Goal: Transaction & Acquisition: Purchase product/service

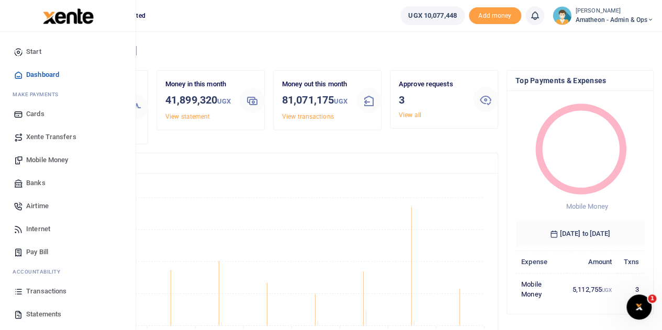
click at [33, 314] on span "Statements" at bounding box center [43, 314] width 35 height 10
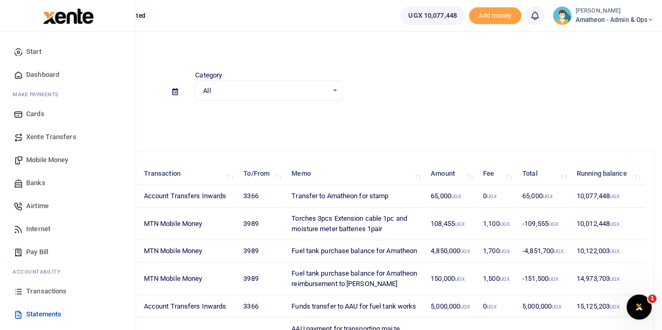
click at [42, 158] on span "Mobile Money" at bounding box center [47, 160] width 42 height 10
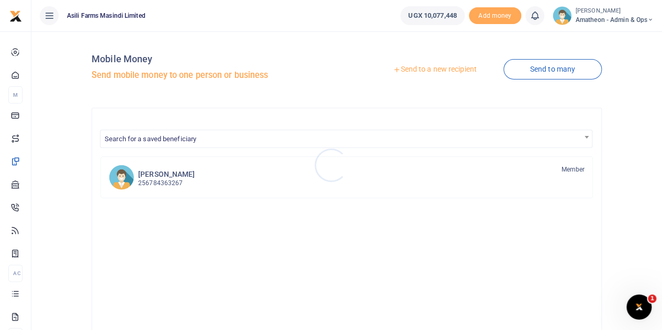
click at [445, 71] on div at bounding box center [331, 165] width 662 height 330
click at [411, 69] on link "Send to a new recipient" at bounding box center [434, 69] width 137 height 19
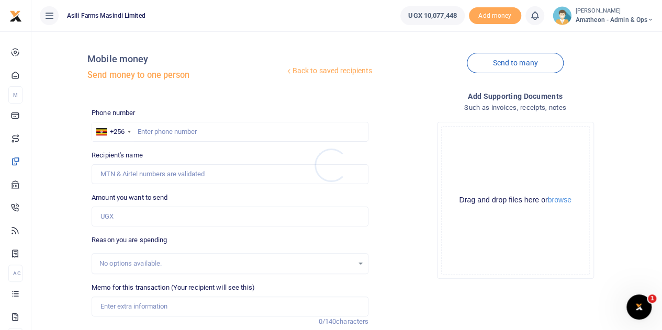
click at [561, 200] on div at bounding box center [331, 165] width 662 height 330
click at [561, 200] on button "browse" at bounding box center [560, 200] width 24 height 8
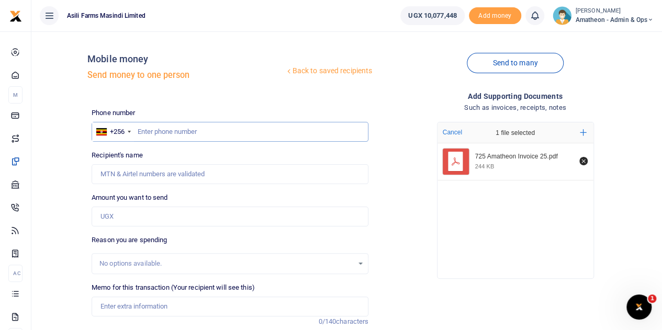
click at [187, 137] on input "text" at bounding box center [230, 132] width 277 height 20
type input "772624952"
type input "Doris Chandiru"
type input "772624952"
click at [154, 214] on input "Amount you want to send" at bounding box center [230, 217] width 277 height 20
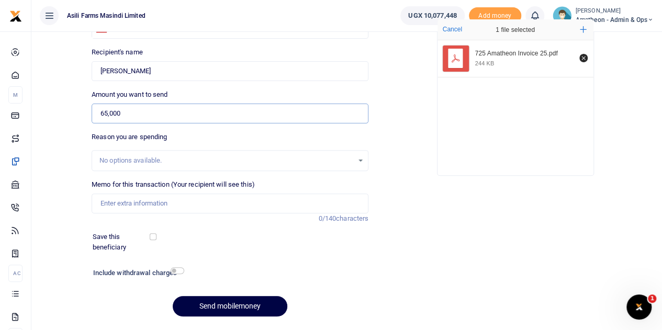
scroll to position [105, 0]
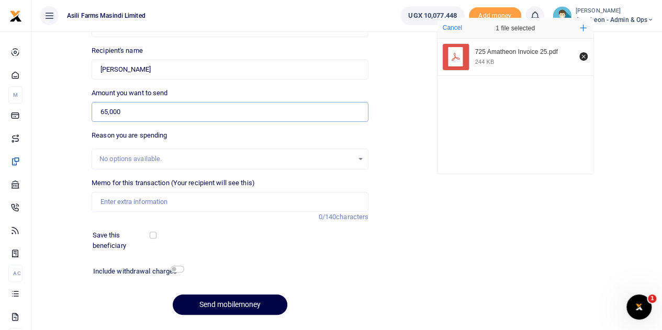
type input "65,000"
click at [130, 202] on input "Memo for this transaction (Your recipient will see this)" at bounding box center [230, 202] width 277 height 20
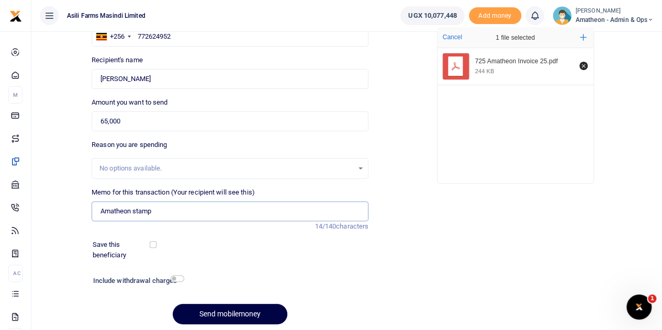
scroll to position [132, 0]
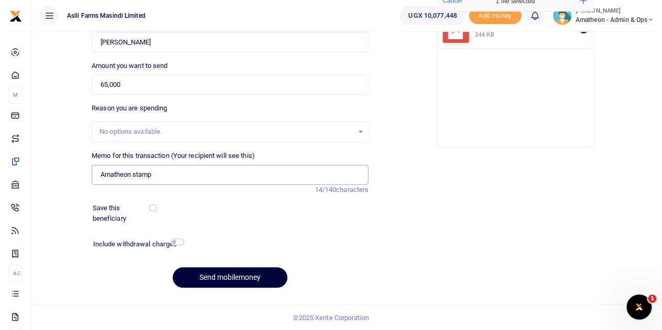
type input "Amatheon stamp"
click at [233, 276] on button "Send mobilemoney" at bounding box center [230, 277] width 115 height 20
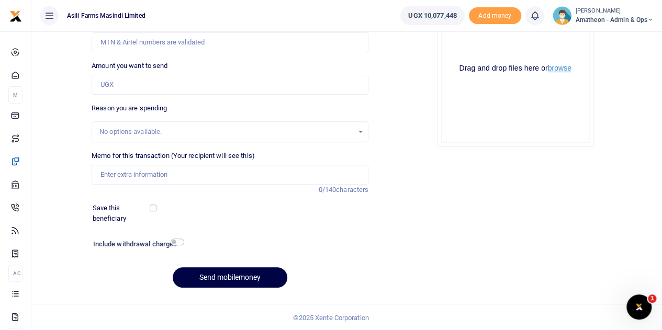
click at [558, 68] on button "browse" at bounding box center [560, 68] width 24 height 8
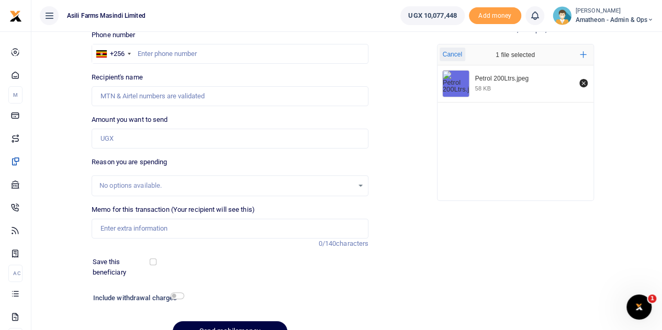
scroll to position [27, 0]
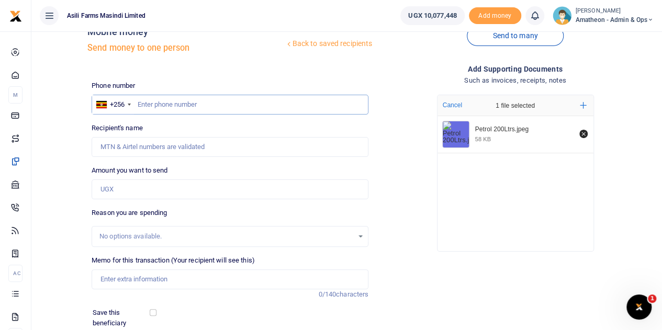
click at [175, 107] on input "text" at bounding box center [230, 105] width 277 height 20
type input "776038466"
type input "[PERSON_NAME]"
type input "776038466"
click at [125, 189] on input "Amount you want to send" at bounding box center [230, 189] width 277 height 20
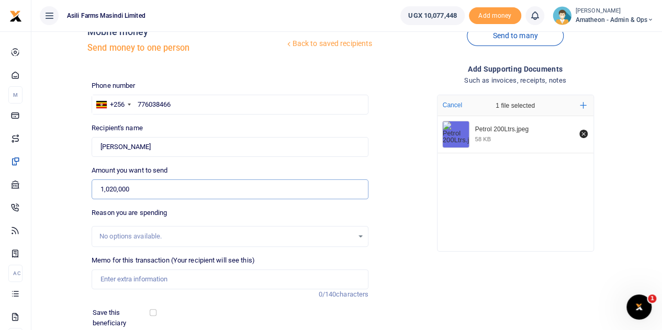
type input "1,020,000"
click at [142, 279] on input "Memo for this transaction (Your recipient will see this)" at bounding box center [230, 279] width 277 height 20
click at [129, 279] on input "Petrol 180L for one week for spraying transportation pumping water for homestea…" at bounding box center [230, 279] width 277 height 20
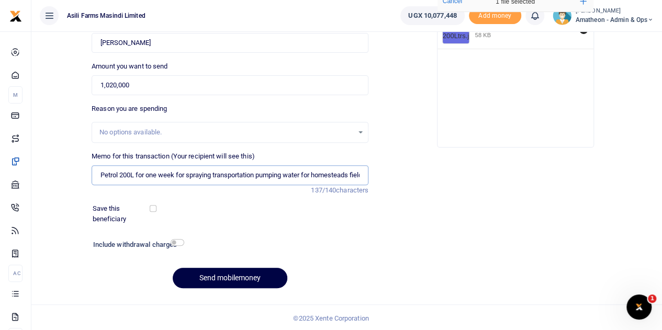
scroll to position [132, 0]
type input "Petrol 200L for one week for spraying transportation pumping water for homestea…"
click at [175, 243] on input "checkbox" at bounding box center [178, 242] width 14 height 7
checkbox input "true"
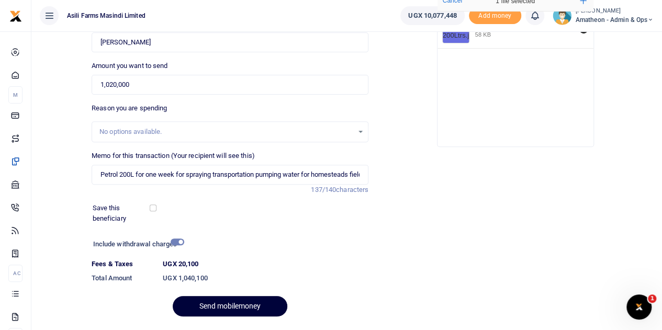
click at [222, 306] on button "Send mobilemoney" at bounding box center [230, 306] width 115 height 20
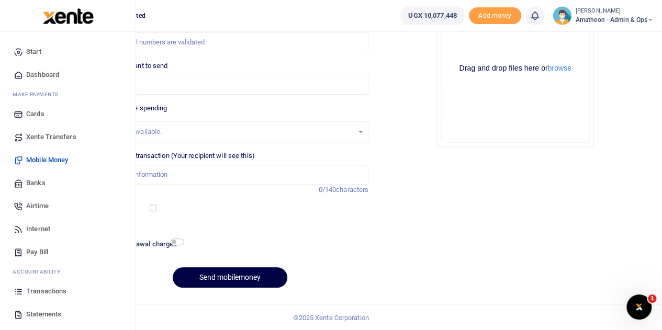
click at [32, 289] on span "Transactions" at bounding box center [46, 291] width 40 height 10
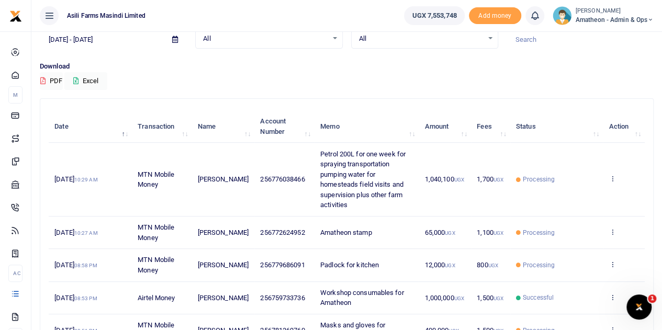
scroll to position [105, 0]
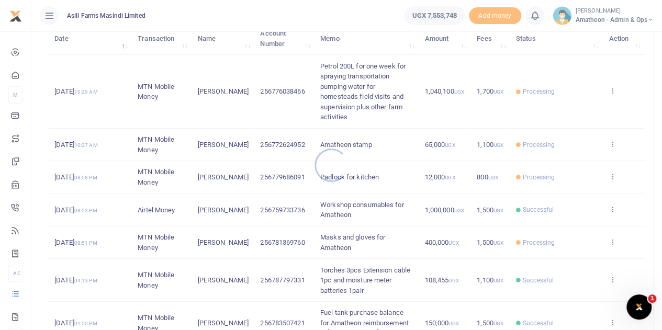
scroll to position [157, 0]
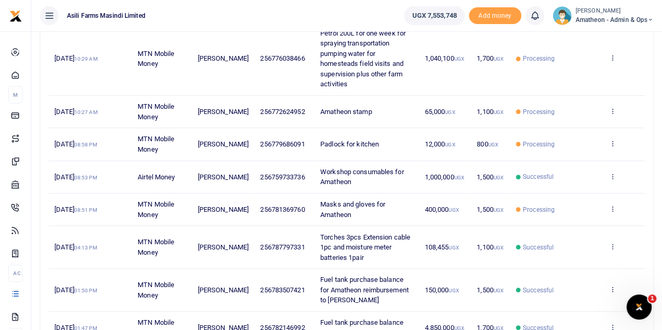
scroll to position [157, 0]
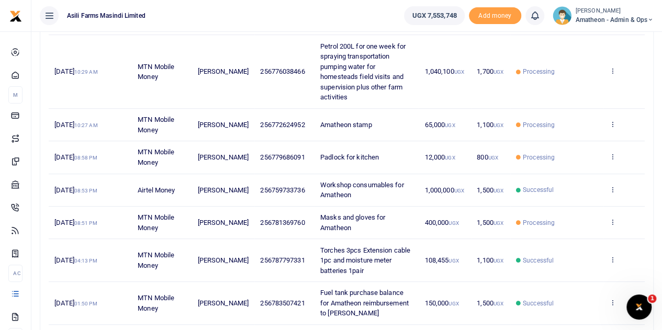
scroll to position [157, 0]
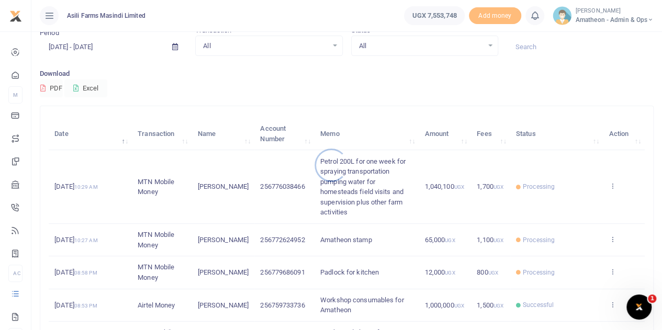
scroll to position [105, 0]
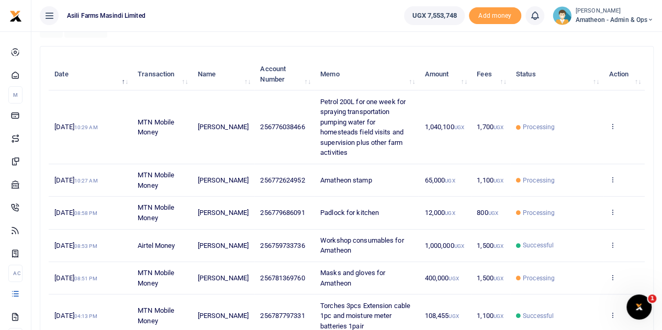
scroll to position [157, 0]
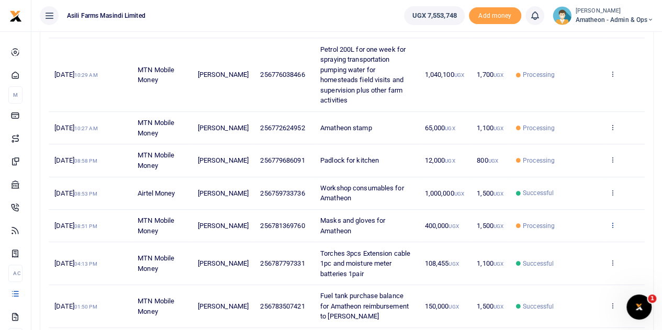
click at [613, 221] on icon at bounding box center [611, 224] width 7 height 7
click at [576, 228] on link "View details" at bounding box center [574, 231] width 83 height 15
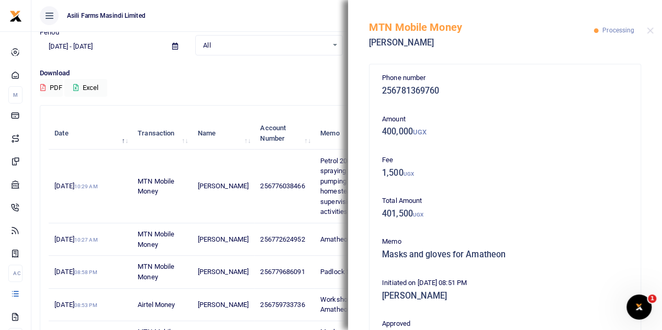
scroll to position [0, 0]
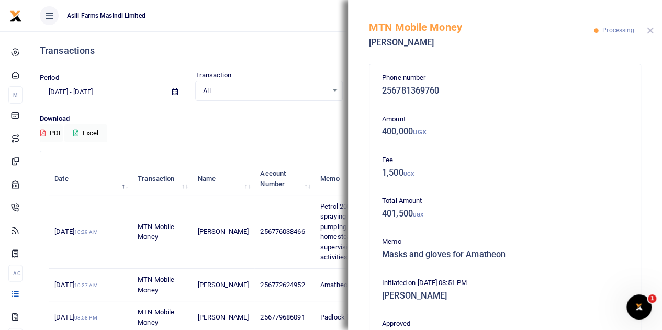
click at [650, 30] on button "Close" at bounding box center [650, 30] width 7 height 7
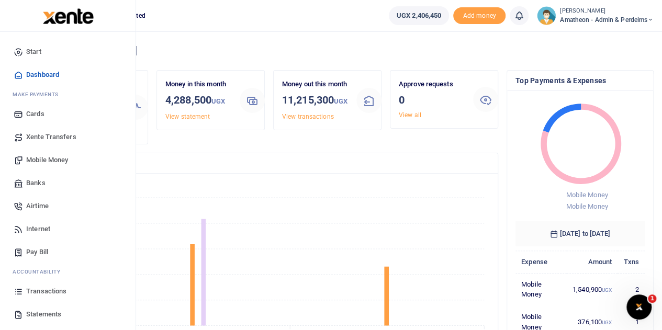
click at [41, 160] on span "Mobile Money" at bounding box center [47, 160] width 42 height 10
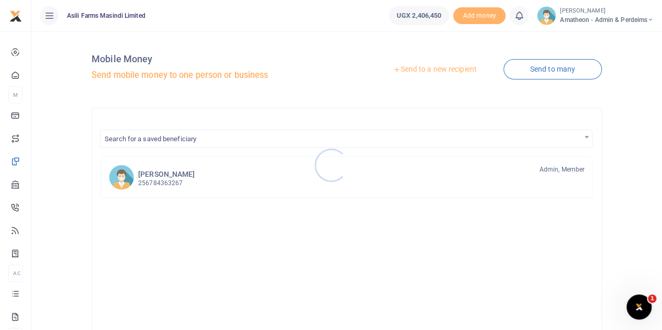
click at [420, 71] on div at bounding box center [331, 165] width 662 height 330
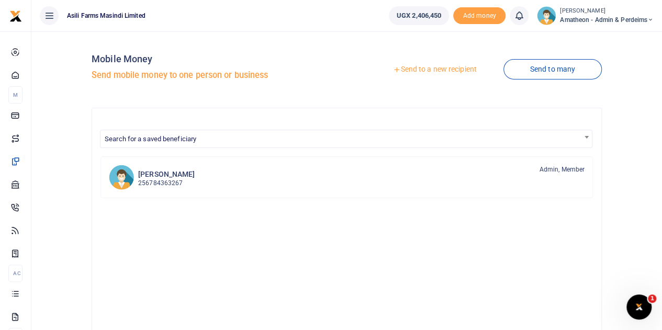
click at [422, 69] on link "Send to a new recipient" at bounding box center [434, 69] width 137 height 19
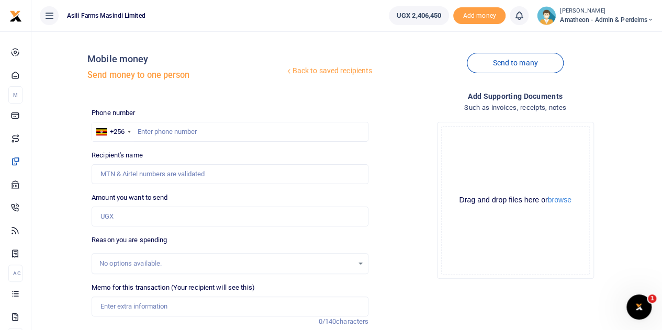
click at [558, 202] on div at bounding box center [331, 165] width 662 height 330
click at [560, 201] on button "browse" at bounding box center [560, 200] width 24 height 8
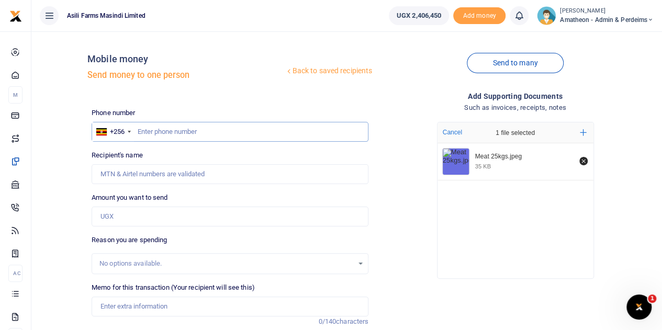
click at [178, 125] on input "text" at bounding box center [230, 132] width 277 height 20
type input "702364315"
click at [126, 216] on input "Amount you want to send" at bounding box center [230, 217] width 277 height 20
type input "Maposa Prosper"
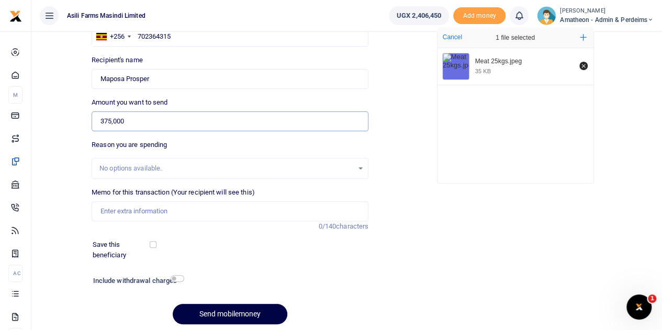
scroll to position [105, 0]
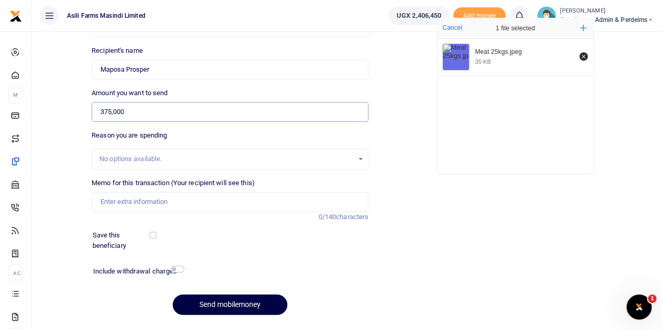
type input "375,000"
click at [130, 199] on input "Memo for this transaction (Your recipient will see this)" at bounding box center [230, 202] width 277 height 20
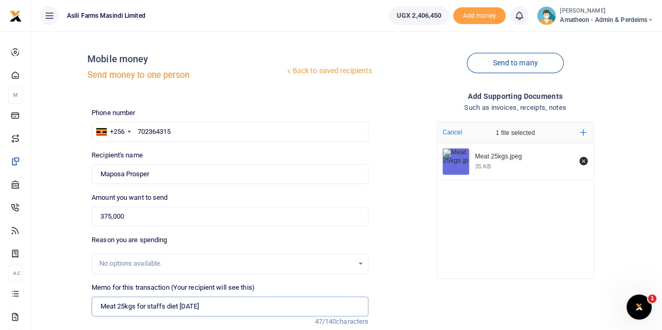
scroll to position [0, 0]
type input "Meat 25kgs for staffs diet [DATE]"
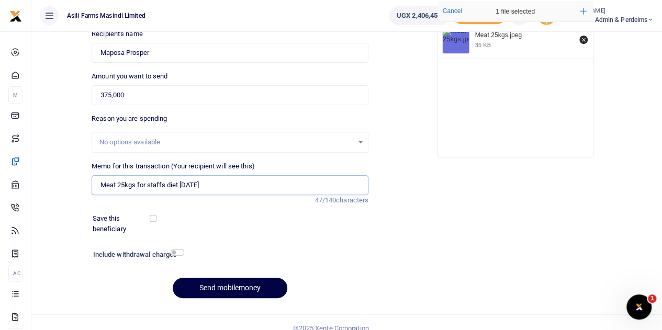
scroll to position [132, 0]
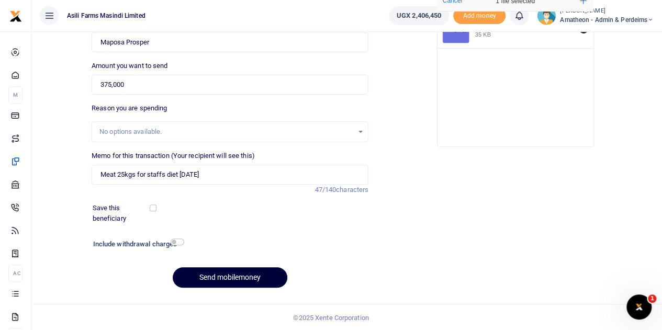
click at [237, 274] on button "Send mobilemoney" at bounding box center [230, 277] width 115 height 20
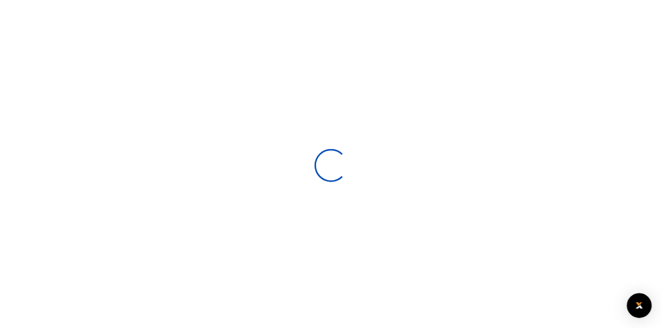
scroll to position [132, 0]
select select
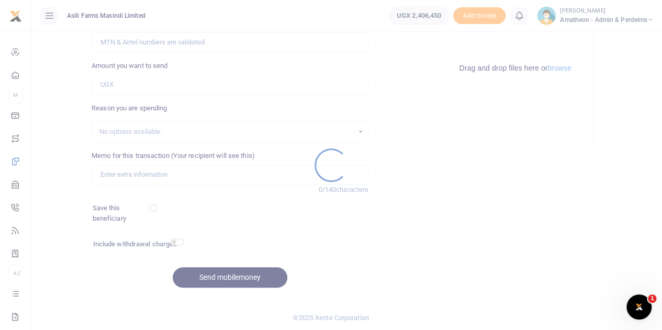
scroll to position [0, 0]
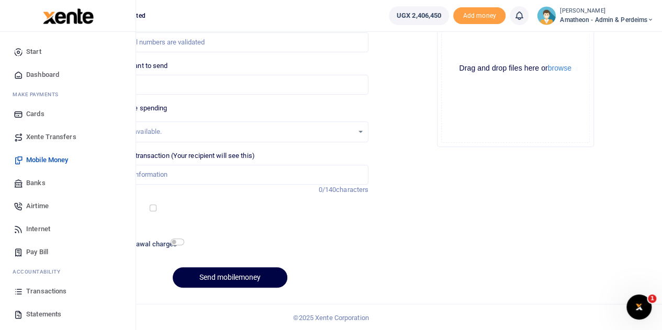
click at [35, 289] on span "Transactions" at bounding box center [46, 291] width 40 height 10
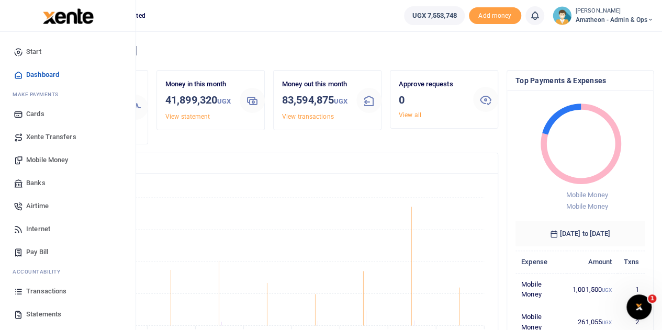
click at [40, 291] on span "Transactions" at bounding box center [46, 291] width 40 height 10
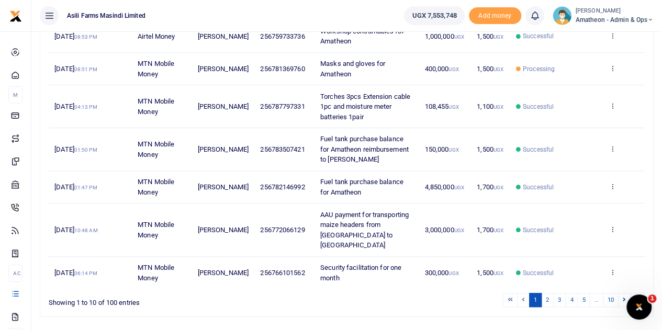
scroll to position [332, 0]
